Goal: Find specific page/section: Find specific page/section

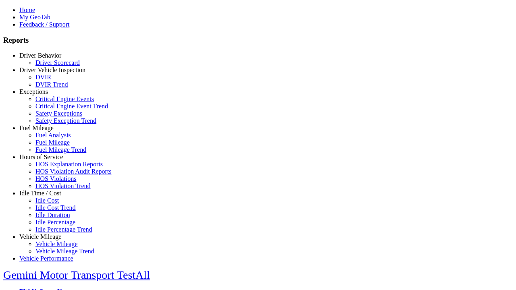
click at [46, 160] on link "Hours of Service" at bounding box center [41, 157] width 44 height 7
click at [52, 182] on link "HOS Violations" at bounding box center [55, 178] width 41 height 7
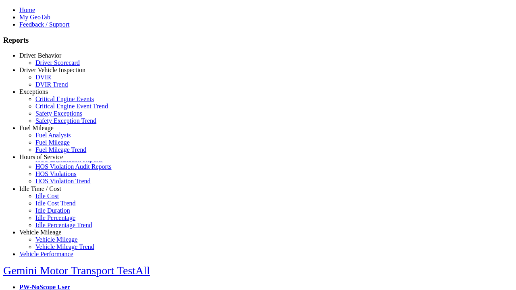
scroll to position [10, 0]
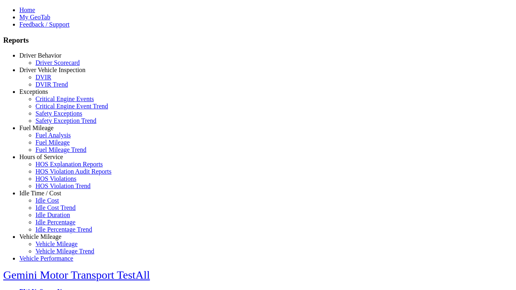
type input "**********"
